Goal: Task Accomplishment & Management: Use online tool/utility

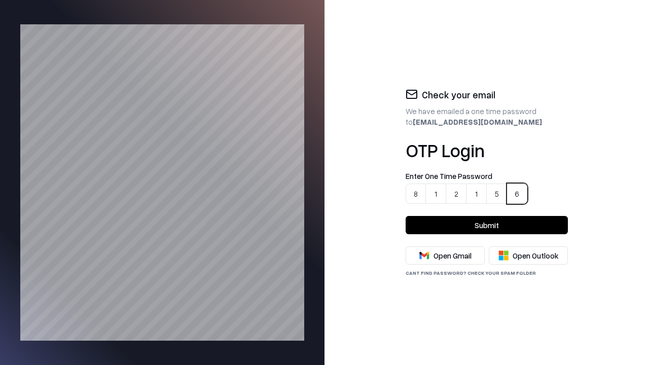
type input "******"
click at [486, 225] on button "Submit" at bounding box center [486, 225] width 162 height 18
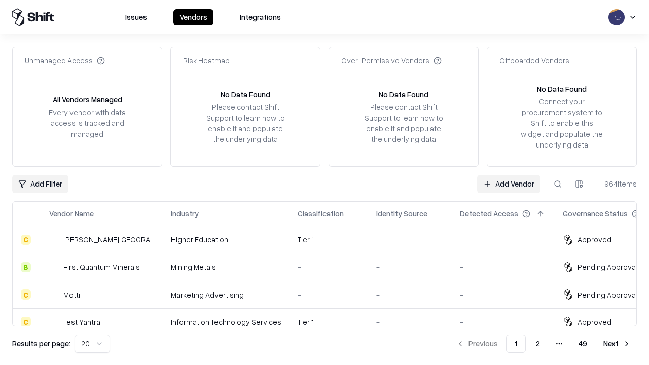
click at [509, 183] on link "Add Vendor" at bounding box center [508, 184] width 63 height 18
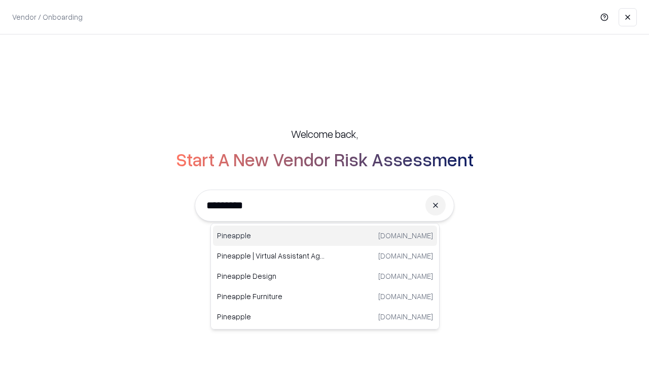
click at [325, 236] on div "Pineapple [DOMAIN_NAME]" at bounding box center [325, 235] width 224 height 20
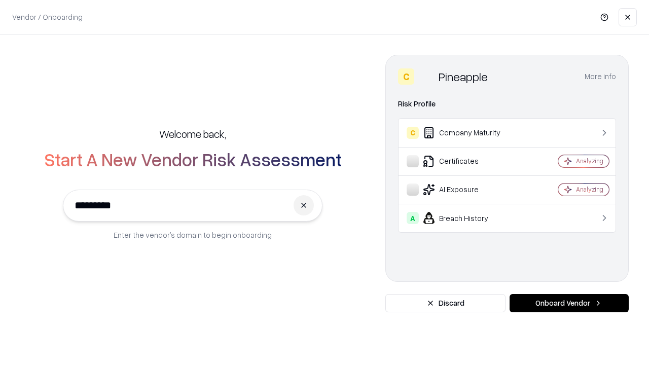
type input "*********"
click at [568, 303] on button "Onboard Vendor" at bounding box center [568, 303] width 119 height 18
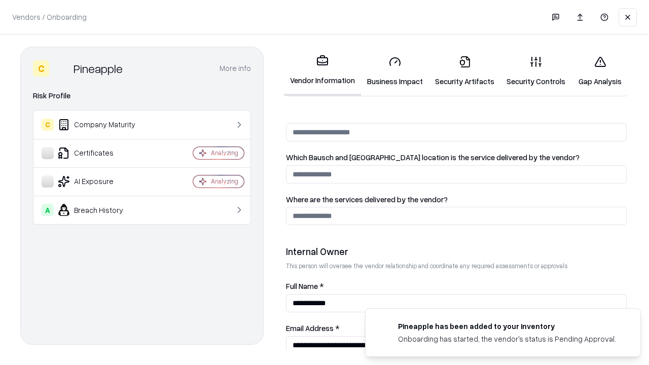
scroll to position [525, 0]
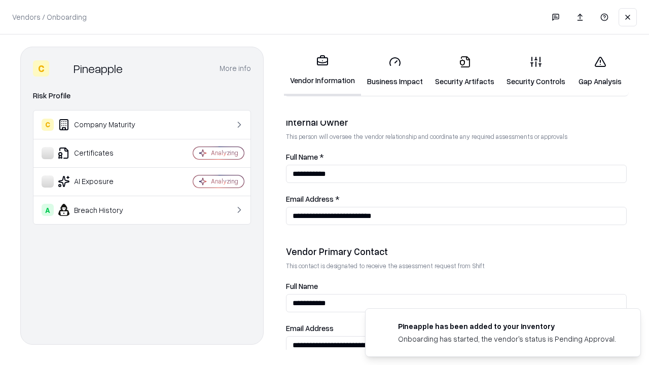
click at [459, 71] on link "Security Artifacts" at bounding box center [464, 71] width 71 height 47
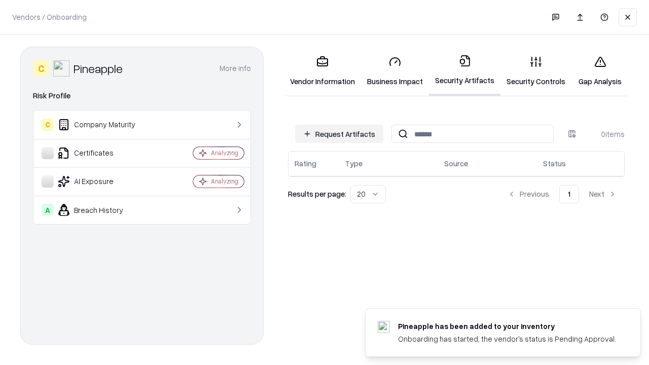
click at [340, 134] on button "Request Artifacts" at bounding box center [339, 134] width 88 height 18
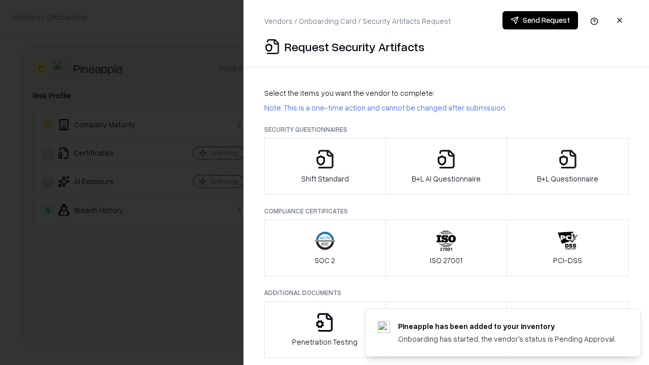
click at [567, 166] on icon "button" at bounding box center [567, 159] width 20 height 20
click at [445, 166] on icon "button" at bounding box center [446, 159] width 20 height 20
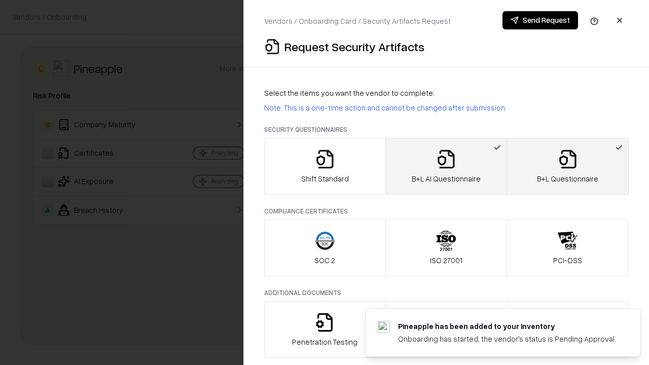
click at [540, 20] on button "Send Request" at bounding box center [539, 20] width 75 height 18
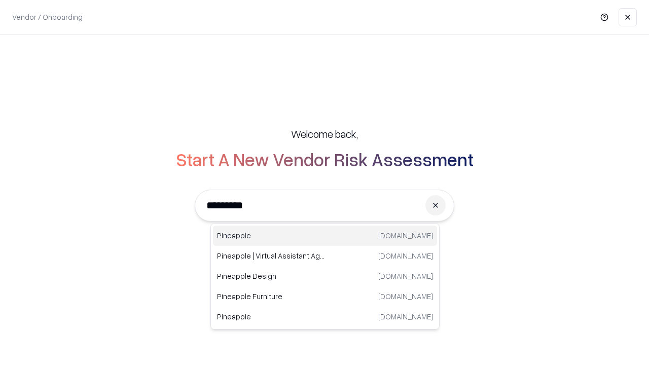
click at [325, 236] on div "Pineapple [DOMAIN_NAME]" at bounding box center [325, 235] width 224 height 20
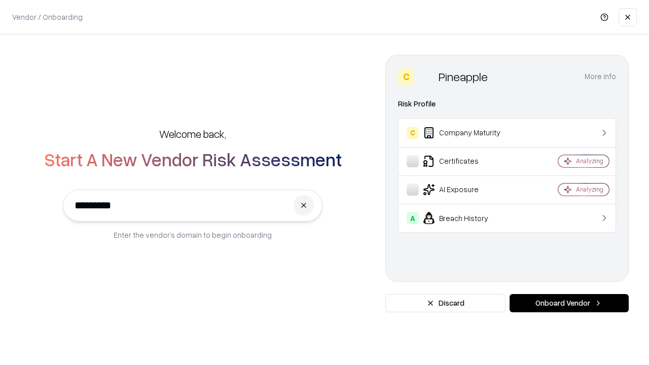
type input "*********"
click at [568, 303] on button "Onboard Vendor" at bounding box center [568, 303] width 119 height 18
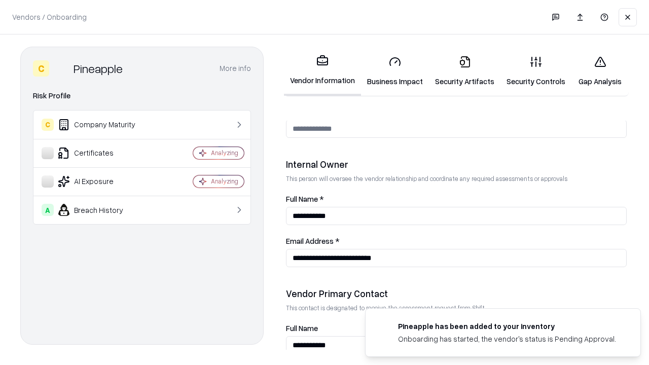
scroll to position [525, 0]
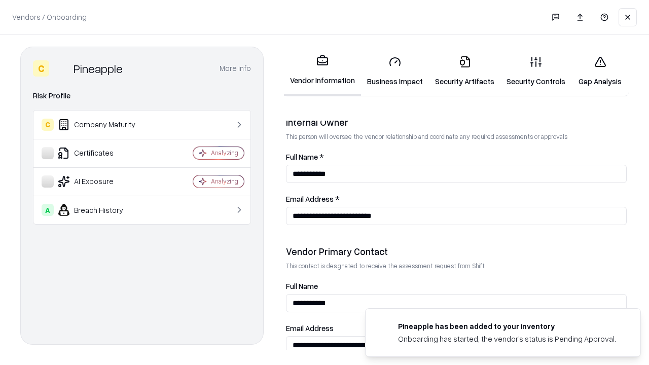
click at [595, 71] on link "Gap Analysis" at bounding box center [599, 71] width 57 height 47
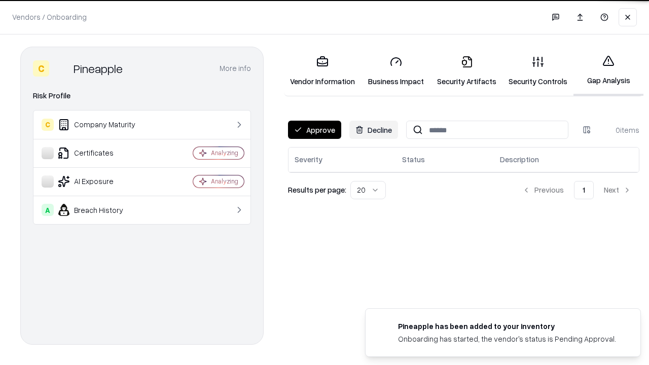
click at [314, 130] on button "Approve" at bounding box center [314, 130] width 53 height 18
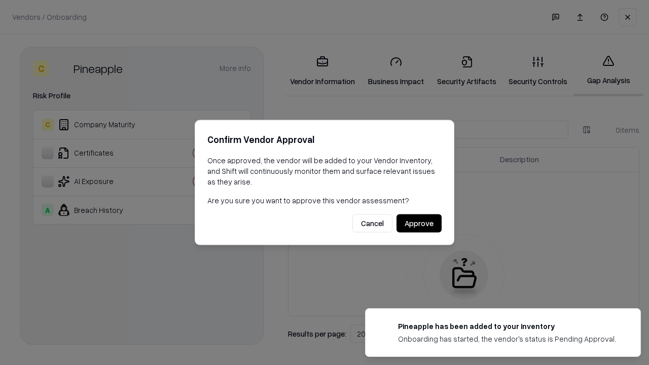
click at [419, 223] on button "Approve" at bounding box center [418, 223] width 45 height 18
